Goal: Communication & Community: Answer question/provide support

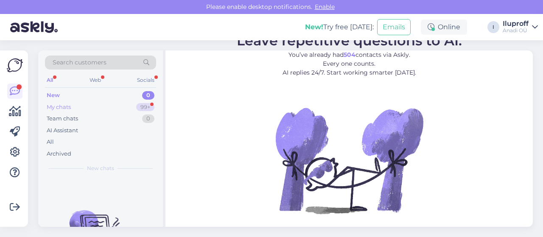
click at [137, 107] on div "99+" at bounding box center [145, 107] width 18 height 8
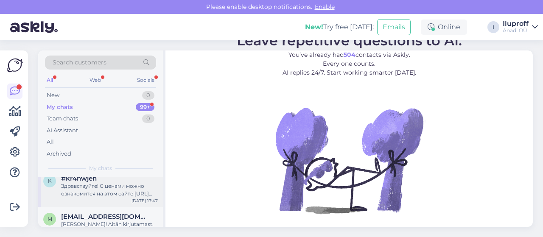
scroll to position [42, 0]
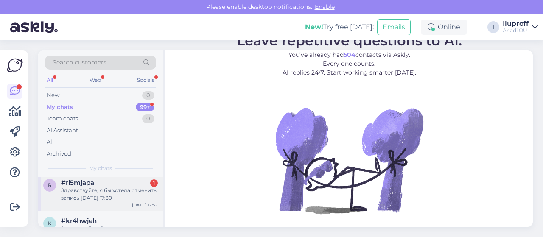
click at [151, 192] on div "Здравствуйте, я бы хотела отменить запись [DATE] 17:30" at bounding box center [109, 194] width 97 height 15
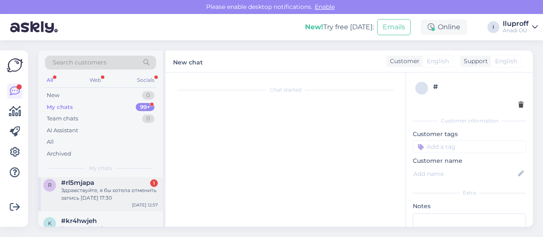
type textarea "svjazalasj po telefonu"
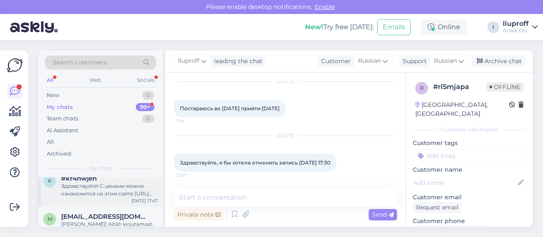
scroll to position [0, 0]
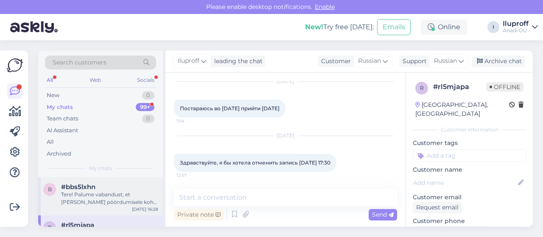
click at [142, 204] on div "Tere! Palume vabandust, et [PERSON_NAME] pöördumisele kohe ei vastatud. Meie sa…" at bounding box center [109, 198] width 97 height 15
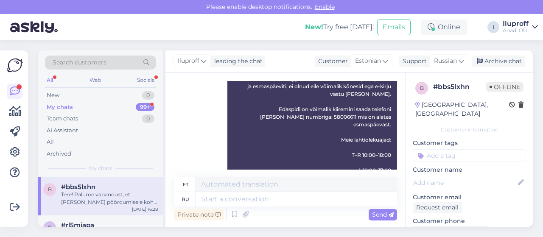
scroll to position [379, 0]
